Goal: Information Seeking & Learning: Learn about a topic

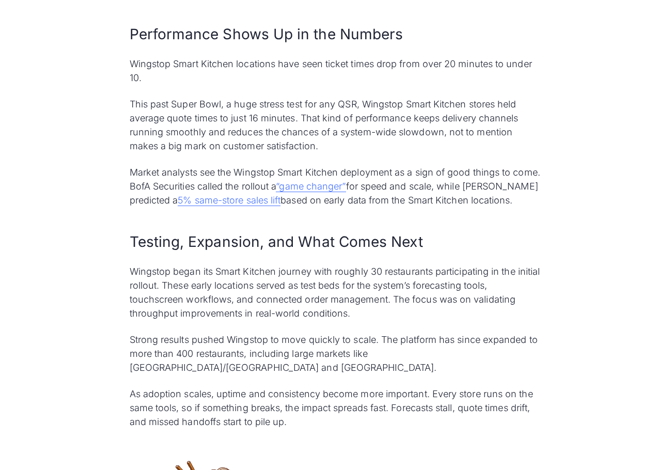
scroll to position [1860, 0]
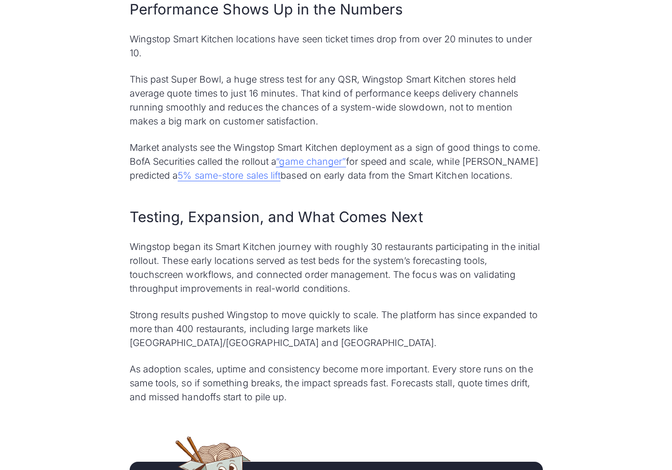
click at [341, 80] on p "This past Super Bowl, a huge stress test for any QSR, Wingstop Smart Kitchen st…" at bounding box center [336, 100] width 413 height 56
click at [391, 81] on p "This past Super Bowl, a huge stress test for any QSR, Wingstop Smart Kitchen st…" at bounding box center [336, 100] width 413 height 56
click at [237, 97] on p "This past Super Bowl, a huge stress test for any QSR, Wingstop Smart Kitchen st…" at bounding box center [336, 100] width 413 height 56
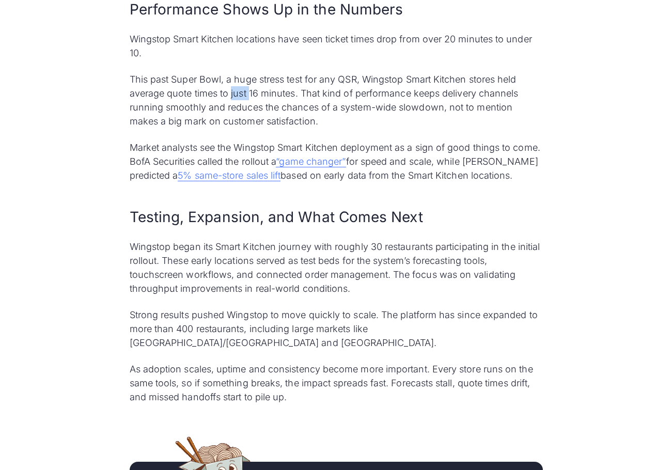
click at [237, 97] on p "This past Super Bowl, a huge stress test for any QSR, Wingstop Smart Kitchen st…" at bounding box center [336, 100] width 413 height 56
click at [350, 95] on p "This past Super Bowl, a huge stress test for any QSR, Wingstop Smart Kitchen st…" at bounding box center [336, 100] width 413 height 56
click at [274, 110] on p "This past Super Bowl, a huge stress test for any QSR, Wingstop Smart Kitchen st…" at bounding box center [336, 100] width 413 height 56
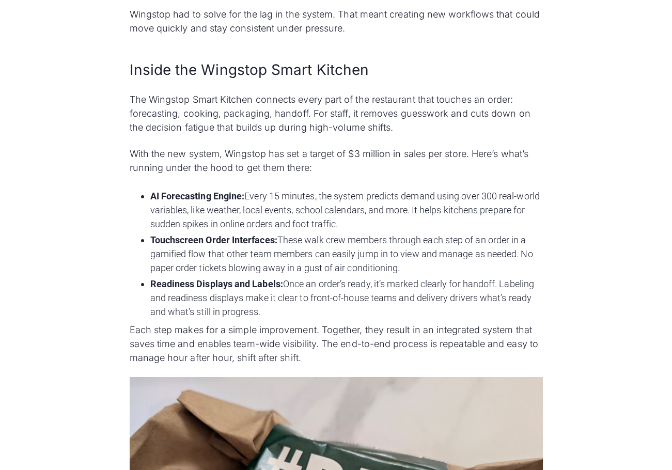
scroll to position [1189, 0]
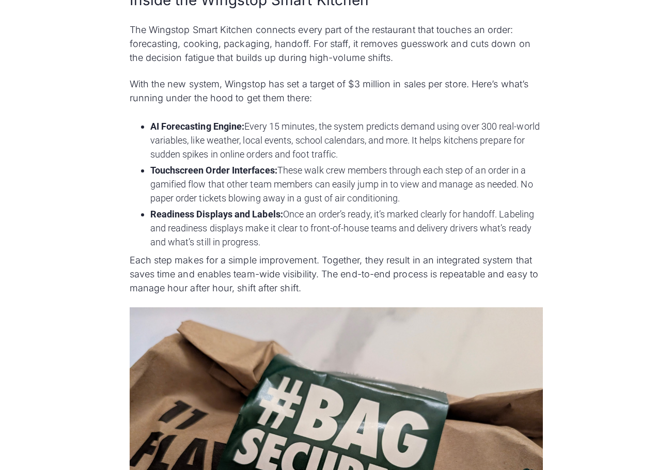
click at [292, 170] on li "Touchscreen Order Interfaces: These walk crew members through each step of an o…" at bounding box center [346, 184] width 393 height 42
click at [281, 187] on li "Touchscreen Order Interfaces: These walk crew members through each step of an o…" at bounding box center [346, 184] width 393 height 42
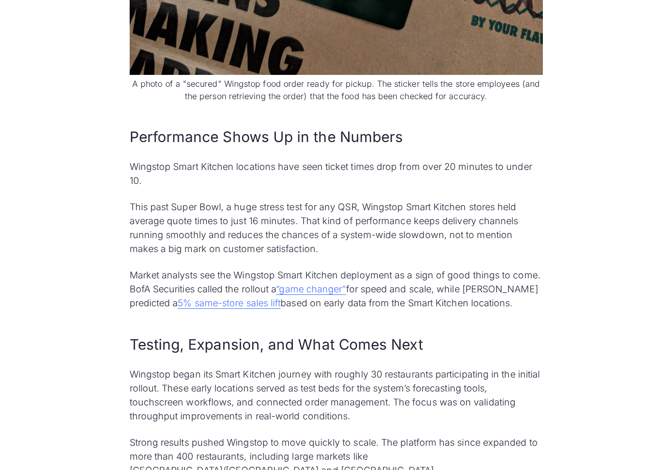
scroll to position [1809, 0]
